Goal: Task Accomplishment & Management: Complete application form

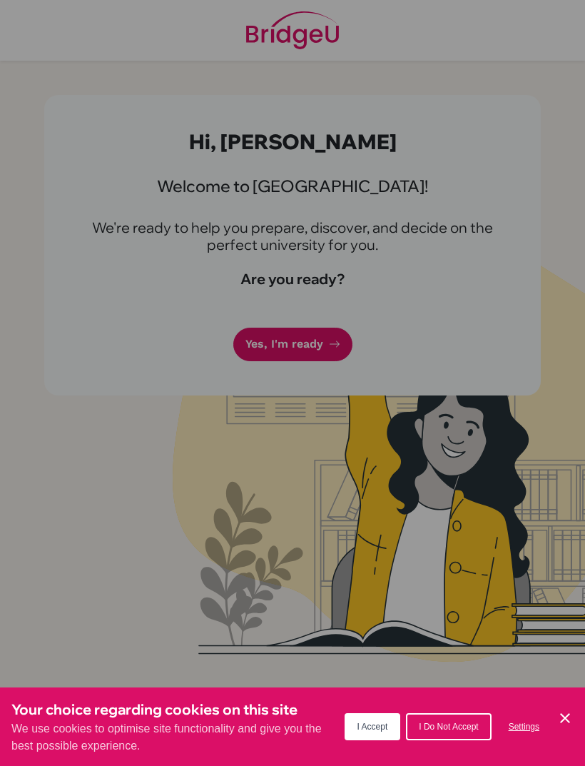
click at [355, 721] on button "I Accept" at bounding box center [373, 726] width 56 height 27
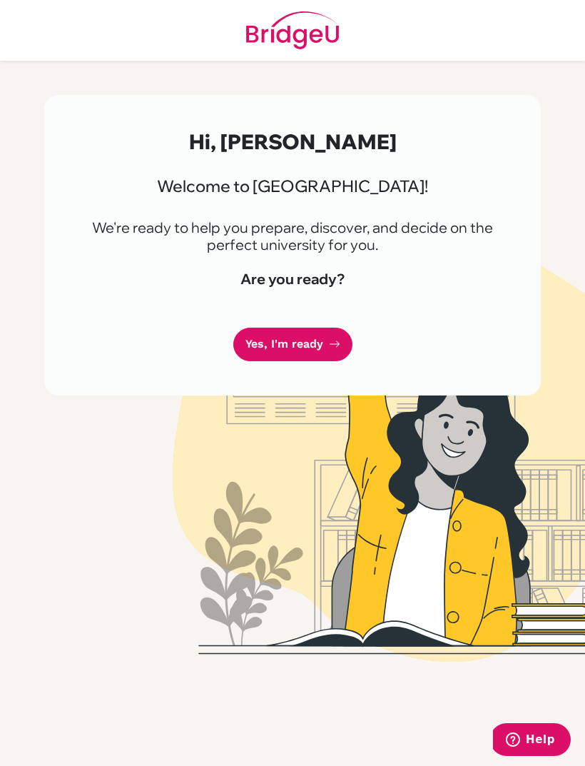
click at [256, 343] on link "Yes, I'm ready" at bounding box center [292, 345] width 119 height 34
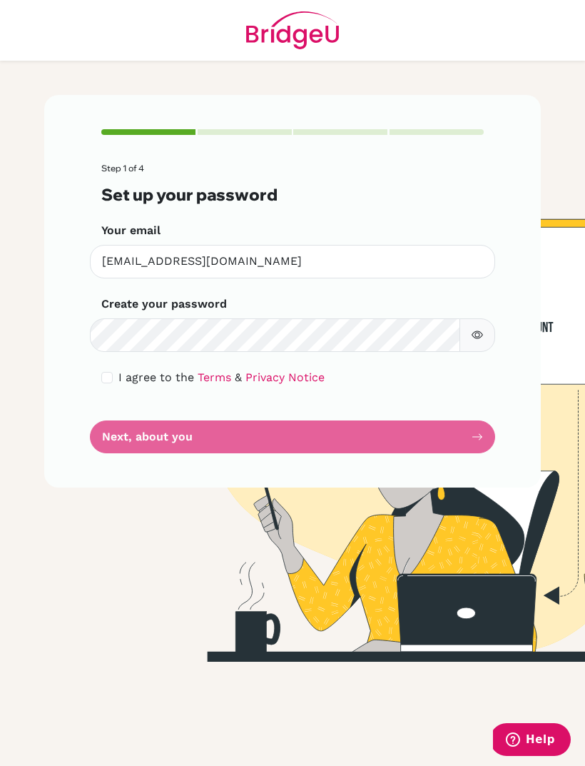
click at [10, 386] on main "Step 1 of 4 Set up your password Your email catherinetanoerahardjo@gmail.com In…" at bounding box center [292, 383] width 585 height 766
click at [478, 325] on button "button" at bounding box center [478, 335] width 36 height 34
click at [477, 332] on icon "button" at bounding box center [477, 334] width 11 height 11
click at [113, 369] on div "I agree to the Terms & Privacy Notice" at bounding box center [292, 377] width 383 height 17
click at [96, 387] on div "Step 1 of 4 Set up your password Your email catherinetanoerahardjo@gmail.com In…" at bounding box center [292, 291] width 497 height 393
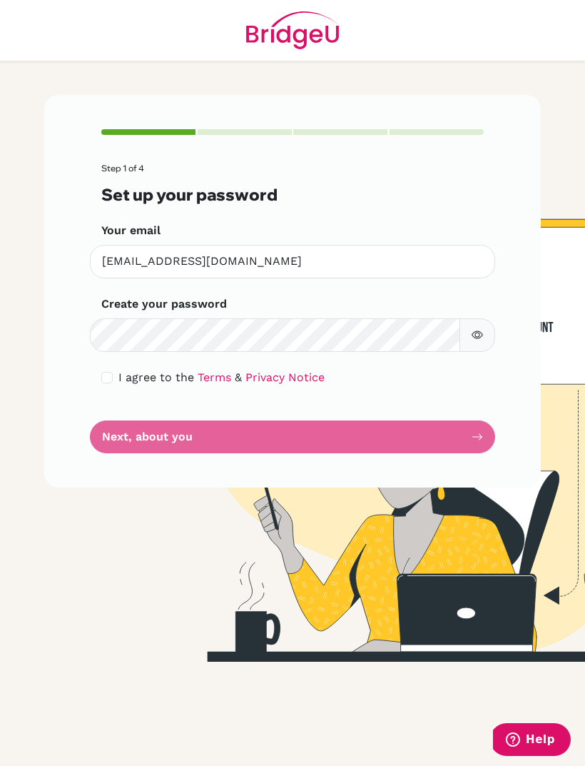
click at [96, 386] on div "Step 1 of 4 Set up your password Your email catherinetanoerahardjo@gmail.com In…" at bounding box center [292, 291] width 497 height 393
click at [109, 373] on input "checkbox" at bounding box center [106, 377] width 11 height 11
checkbox input "true"
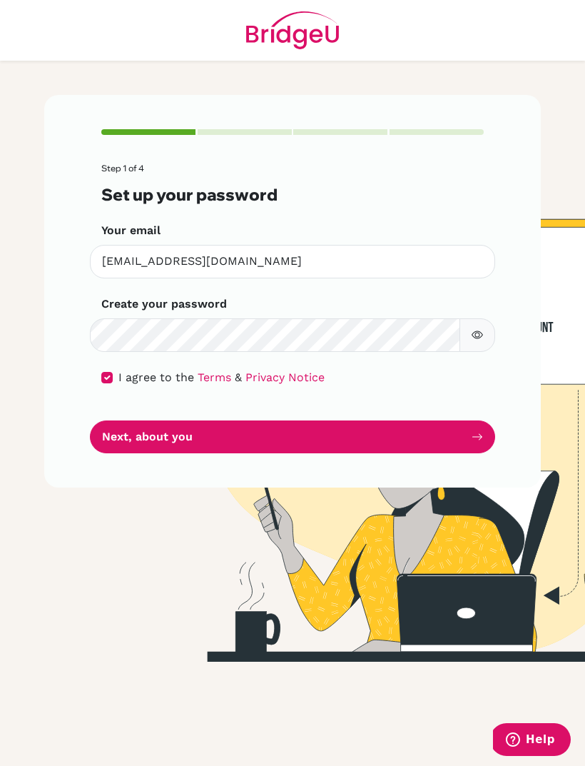
click at [478, 436] on icon "submit" at bounding box center [478, 436] width 10 height 6
